Goal: Navigation & Orientation: Find specific page/section

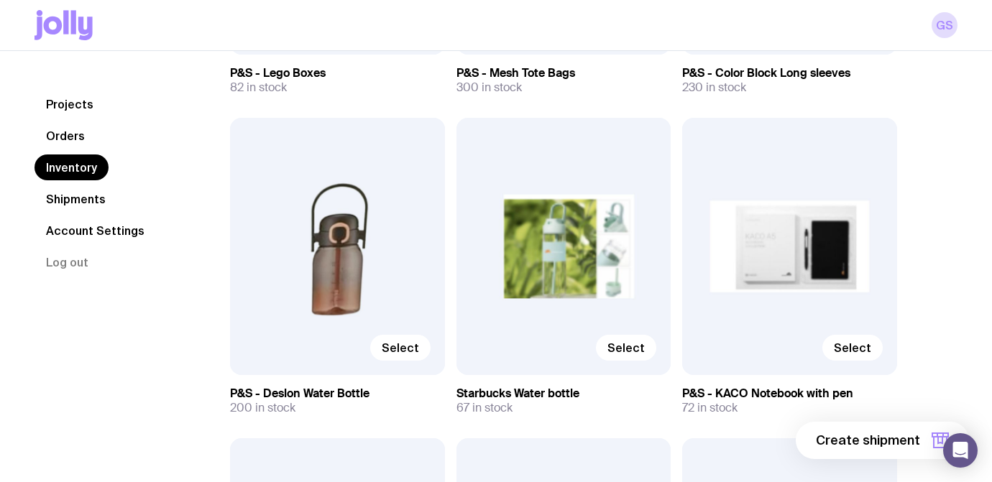
click at [65, 160] on link "Inventory" at bounding box center [71, 168] width 74 height 26
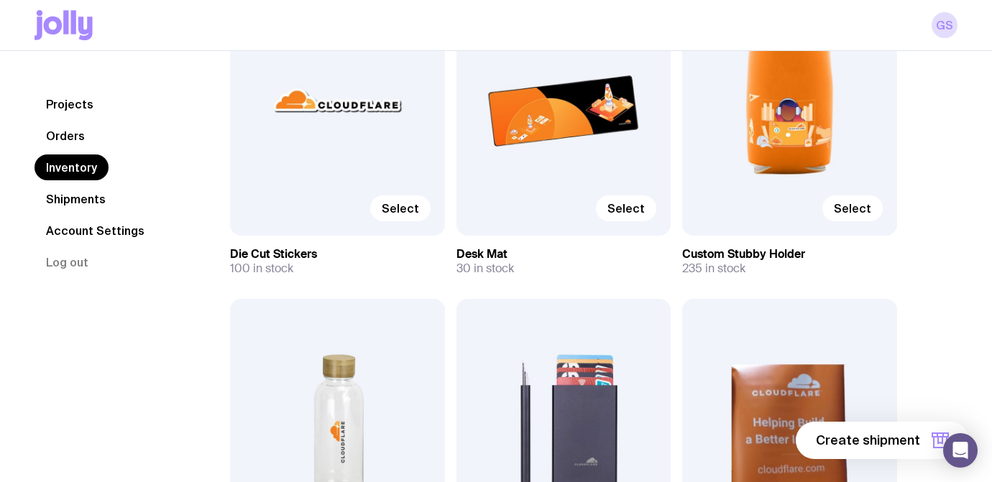
scroll to position [3874, 0]
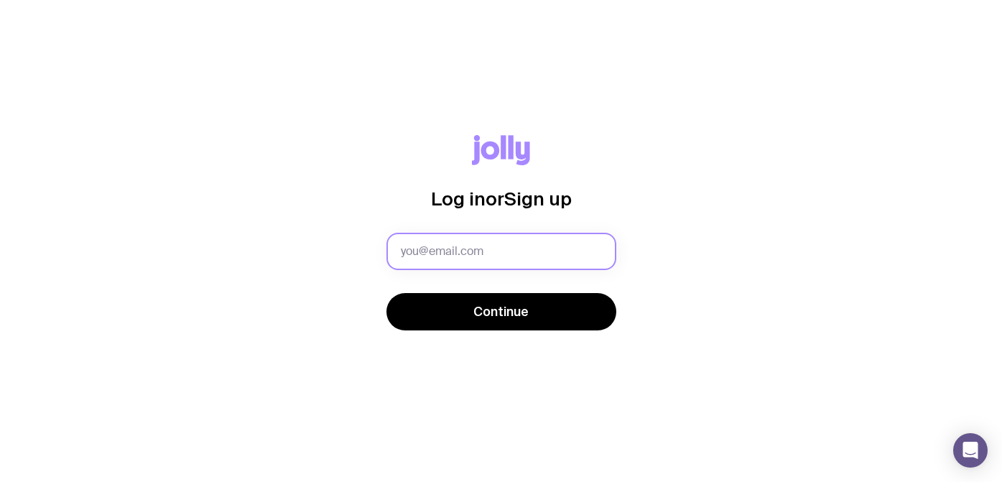
click at [446, 255] on input "text" at bounding box center [502, 251] width 230 height 37
type input "[EMAIL_ADDRESS][DOMAIN_NAME]"
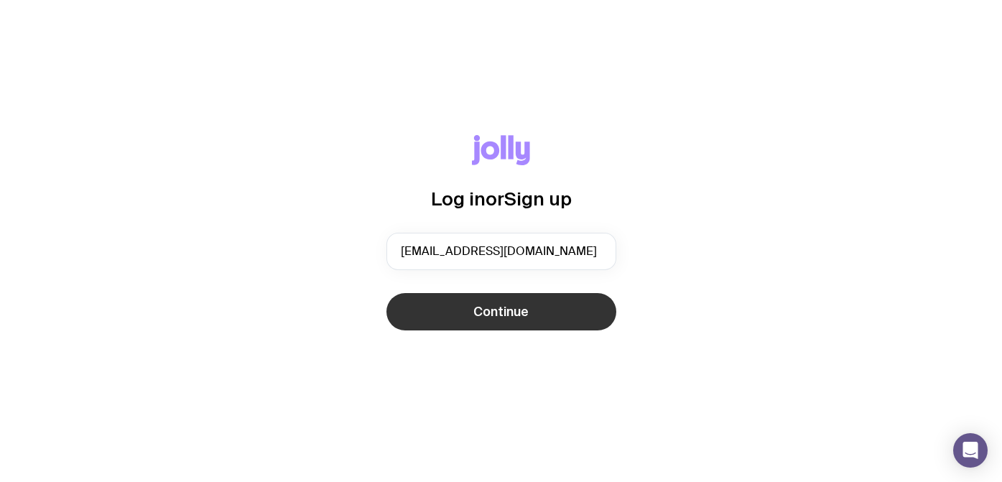
click at [525, 316] on span "Continue" at bounding box center [501, 311] width 55 height 17
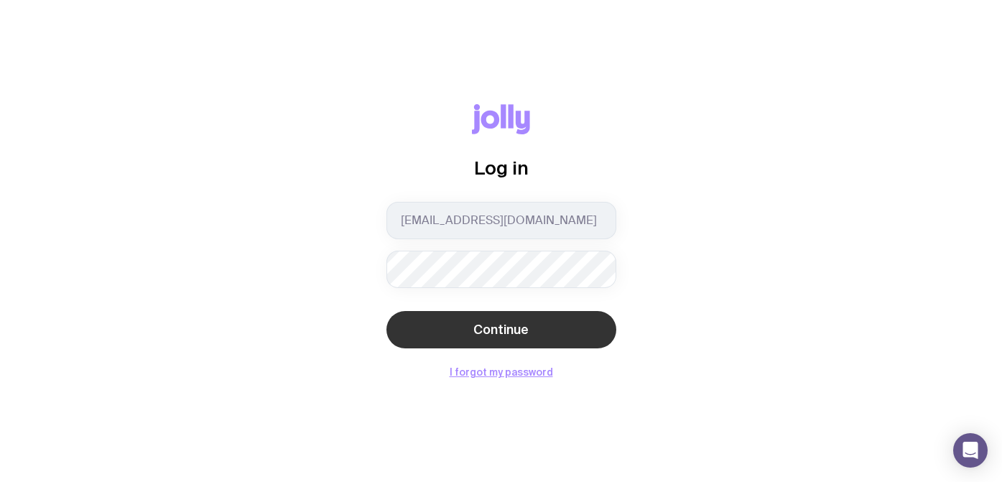
click at [499, 333] on span "Continue" at bounding box center [501, 329] width 55 height 17
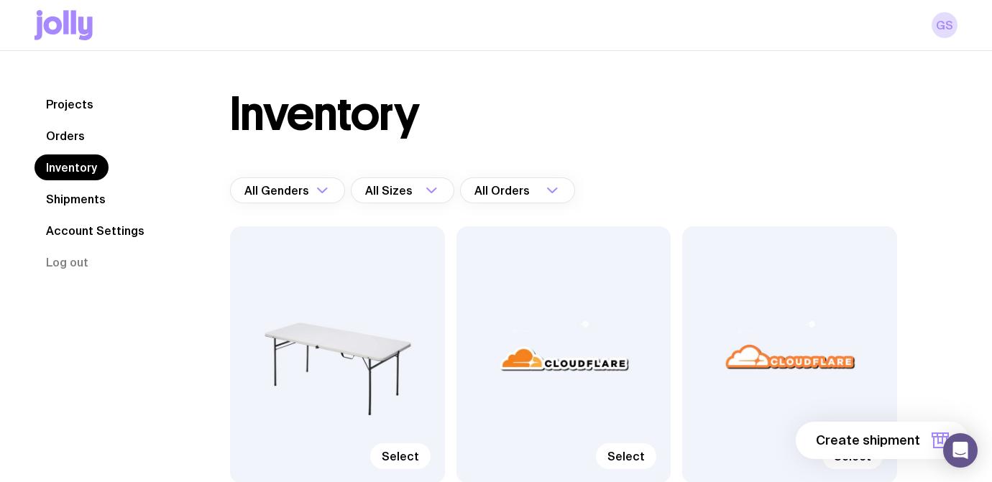
click at [68, 100] on link "Projects" at bounding box center [69, 104] width 70 height 26
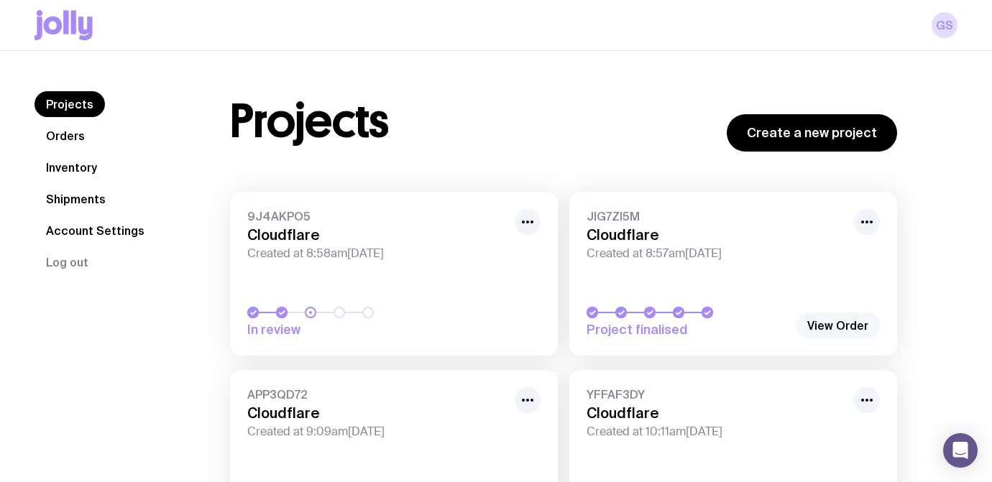
click at [838, 324] on link "View Order" at bounding box center [838, 326] width 84 height 26
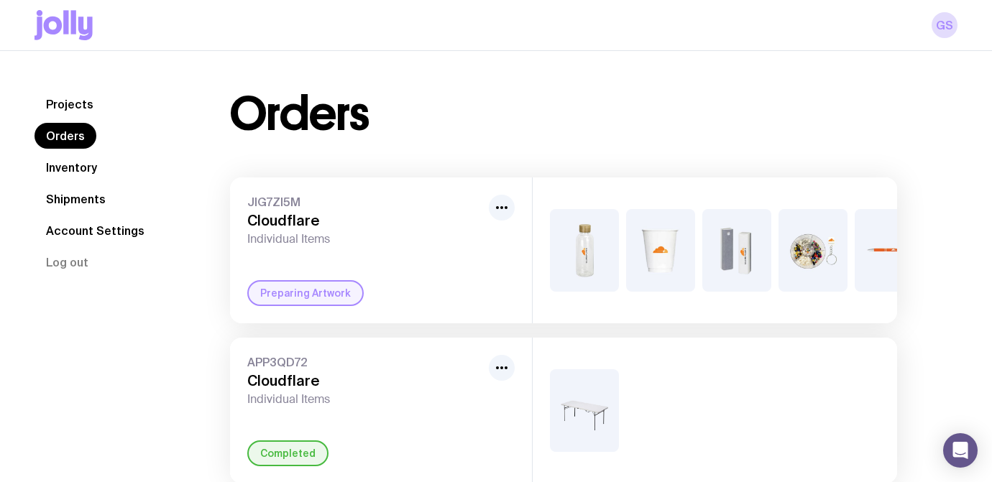
click at [72, 198] on link "Shipments" at bounding box center [75, 199] width 83 height 26
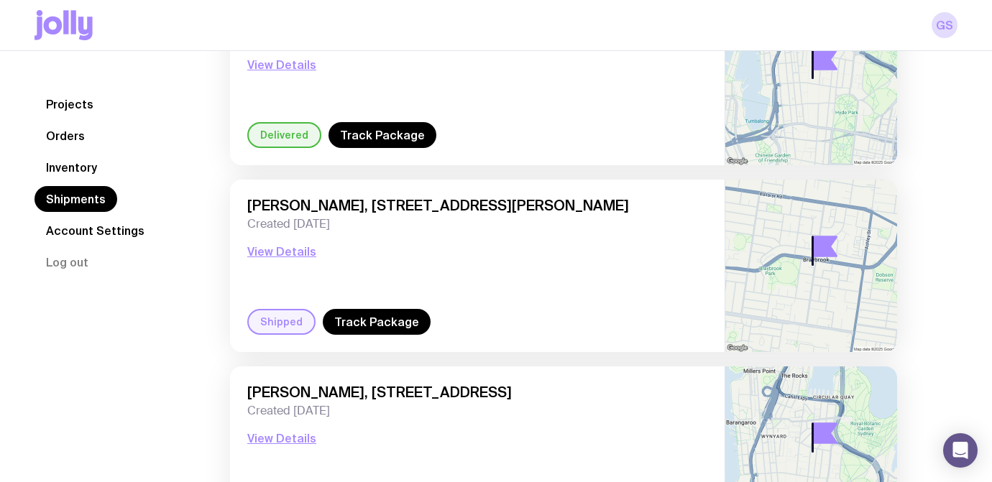
scroll to position [206, 0]
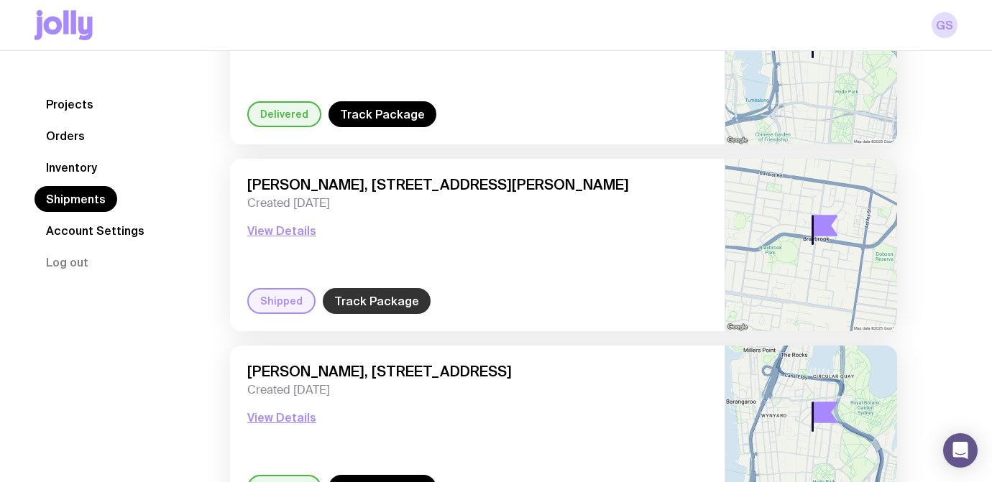
click at [373, 308] on link "Track Package" at bounding box center [377, 301] width 108 height 26
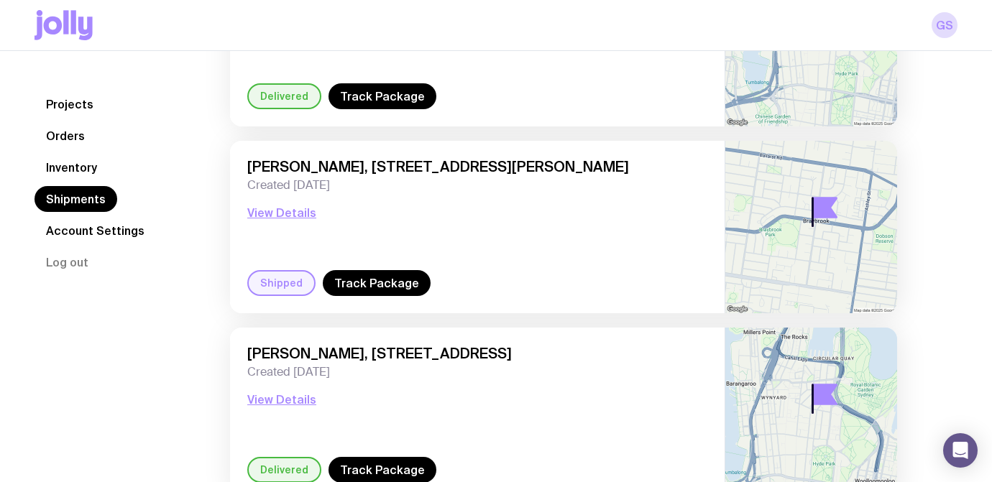
scroll to position [0, 0]
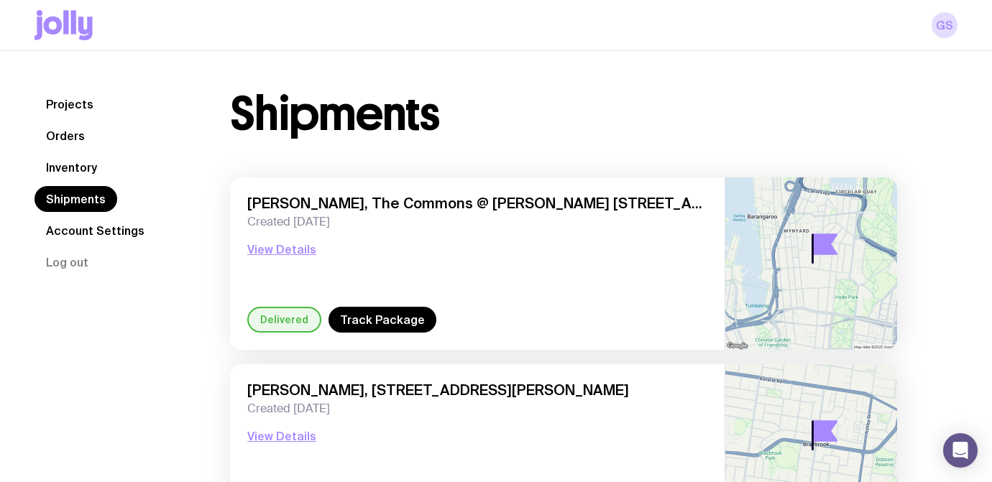
click at [65, 229] on link "Account Settings" at bounding box center [94, 231] width 121 height 26
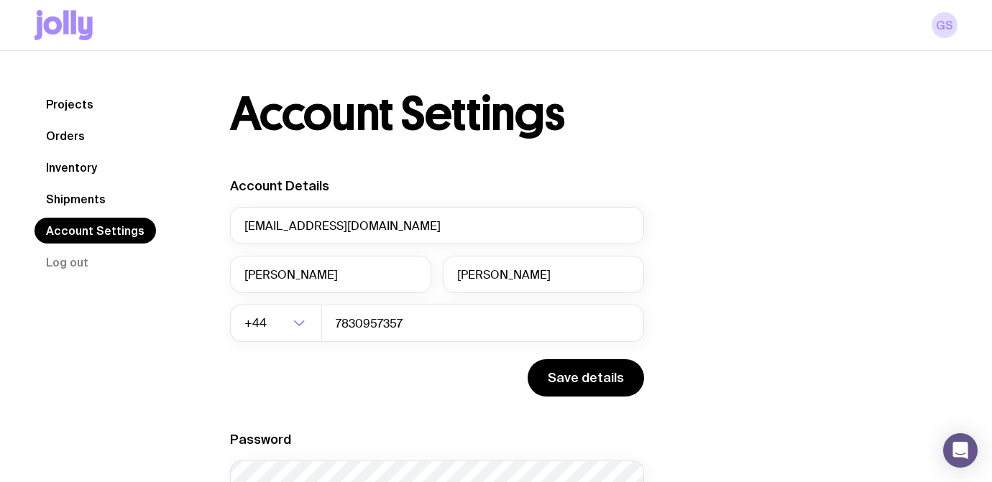
click at [62, 132] on link "Orders" at bounding box center [65, 136] width 62 height 26
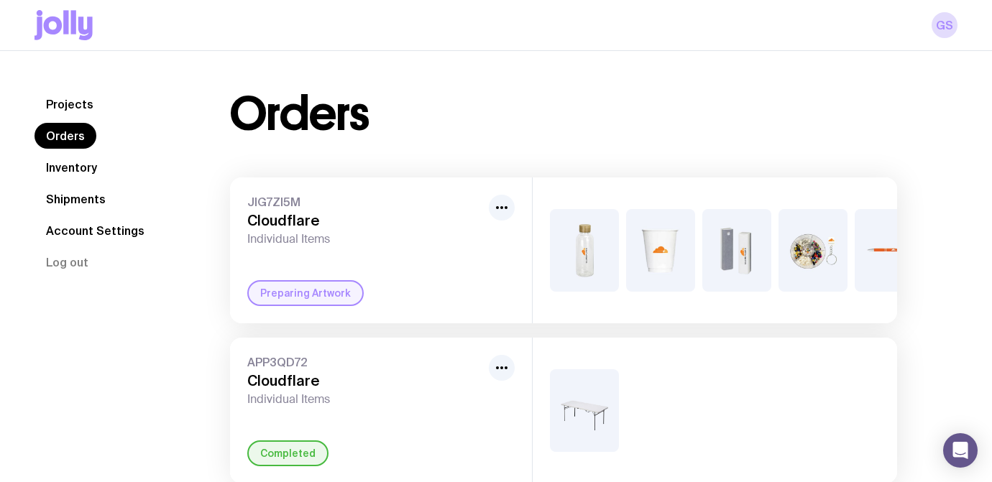
click at [76, 106] on link "Projects" at bounding box center [69, 104] width 70 height 26
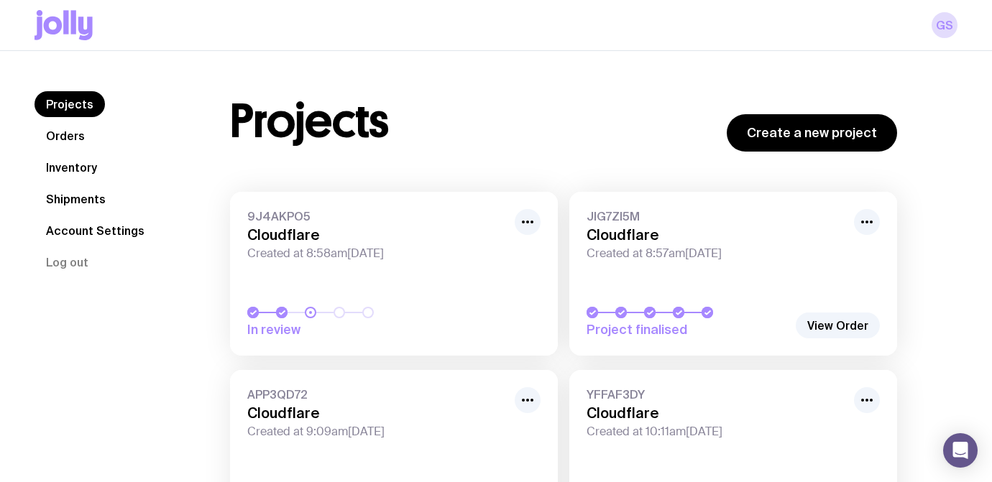
click at [55, 177] on link "Inventory" at bounding box center [71, 168] width 74 height 26
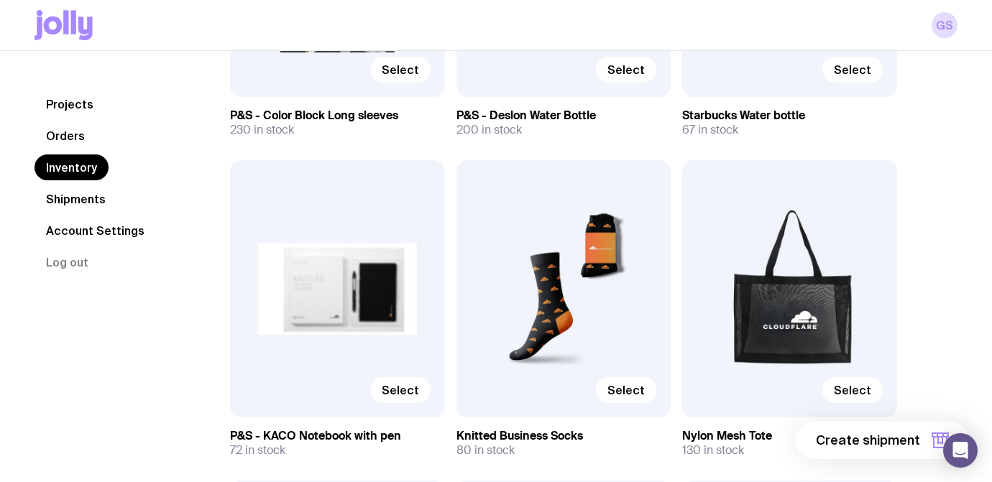
scroll to position [2799, 0]
